Goal: Task Accomplishment & Management: Complete application form

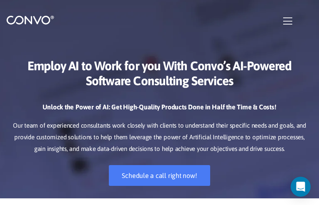
type input "JMIdbyibICCGmlLe"
type input "[EMAIL_ADDRESS][DOMAIN_NAME]"
type input "YBTCIlRyyTJc"
type input "PaCKzovWmEIMRH"
type input "ZVPewRMopgeckiTY"
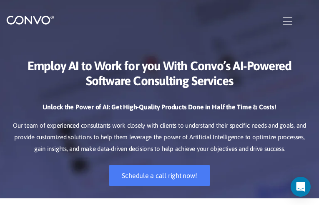
checkbox input"] "false"
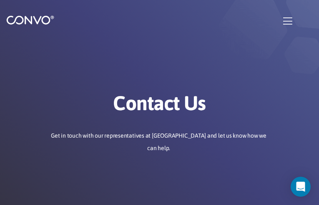
type input "CWFZUZOWmLU"
type input "udewava793@gmail.com"
type input "bfUNnvNC"
type input "DWQGBQUHoPgu"
type input "zSLZciNUOqX"
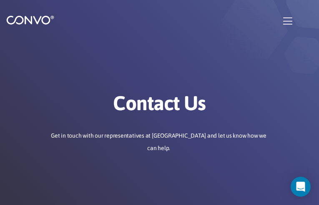
type input "udewava793@gmail.com"
type input "XyABbNGdm"
type input "aZEHOeUEhyaLlF"
type input "woSHfStRvoZx"
checkbox input"] "false"
